Goal: Information Seeking & Learning: Find specific page/section

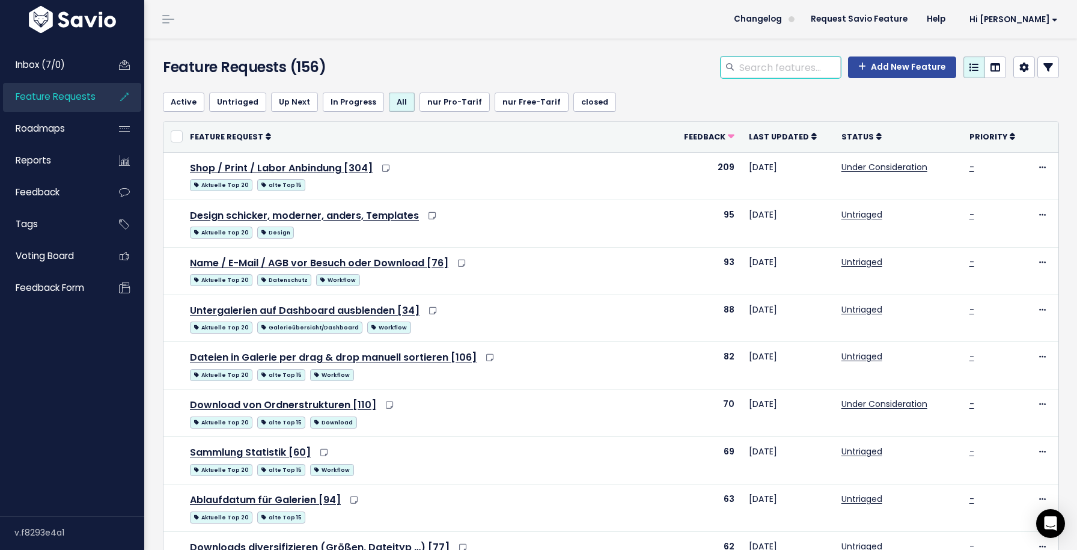
click at [754, 74] on input "search" at bounding box center [789, 67] width 103 height 22
type input "f"
type input "mehrere"
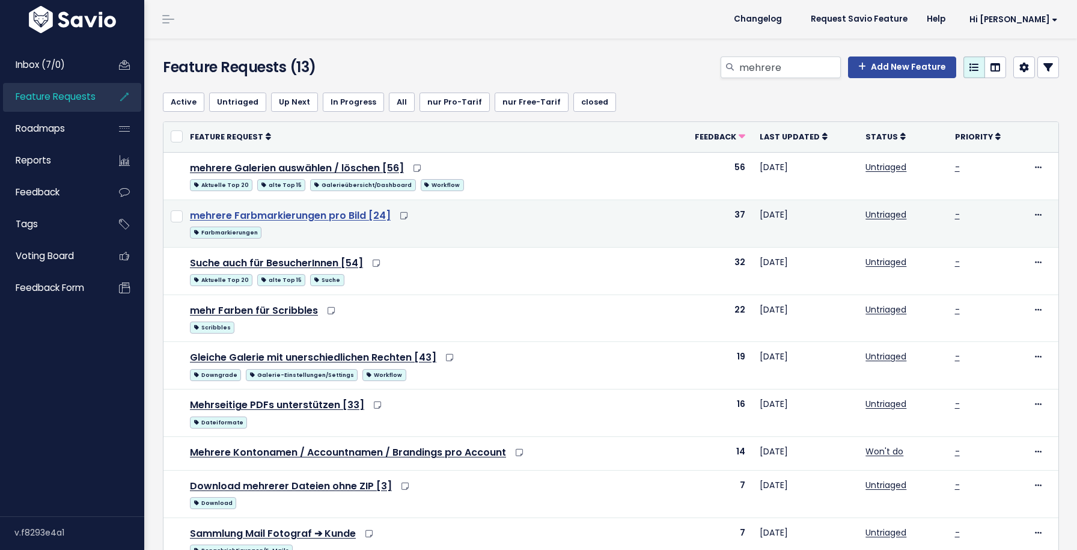
click at [316, 215] on link "mehrere Farbmarkierungen pro Bild [24]" at bounding box center [290, 215] width 201 height 14
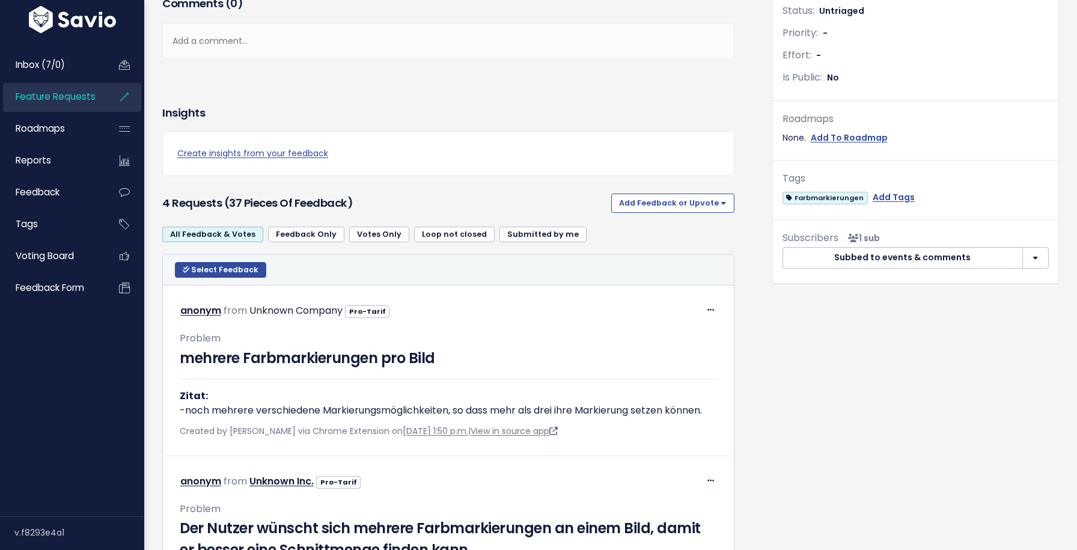
scroll to position [556, 0]
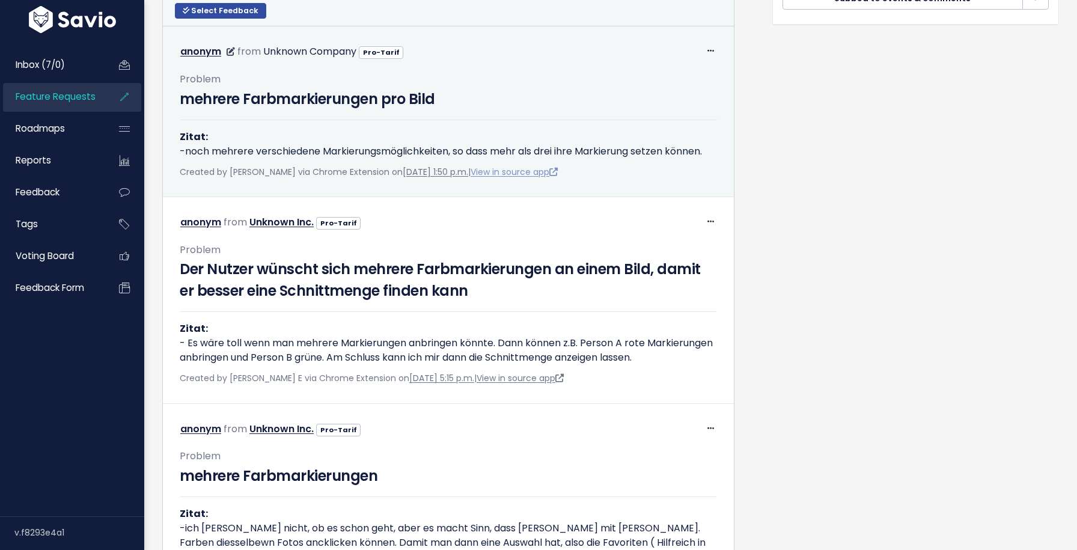
click at [551, 178] on link "View in source app" at bounding box center [513, 172] width 87 height 12
